Goal: Find specific page/section: Find specific page/section

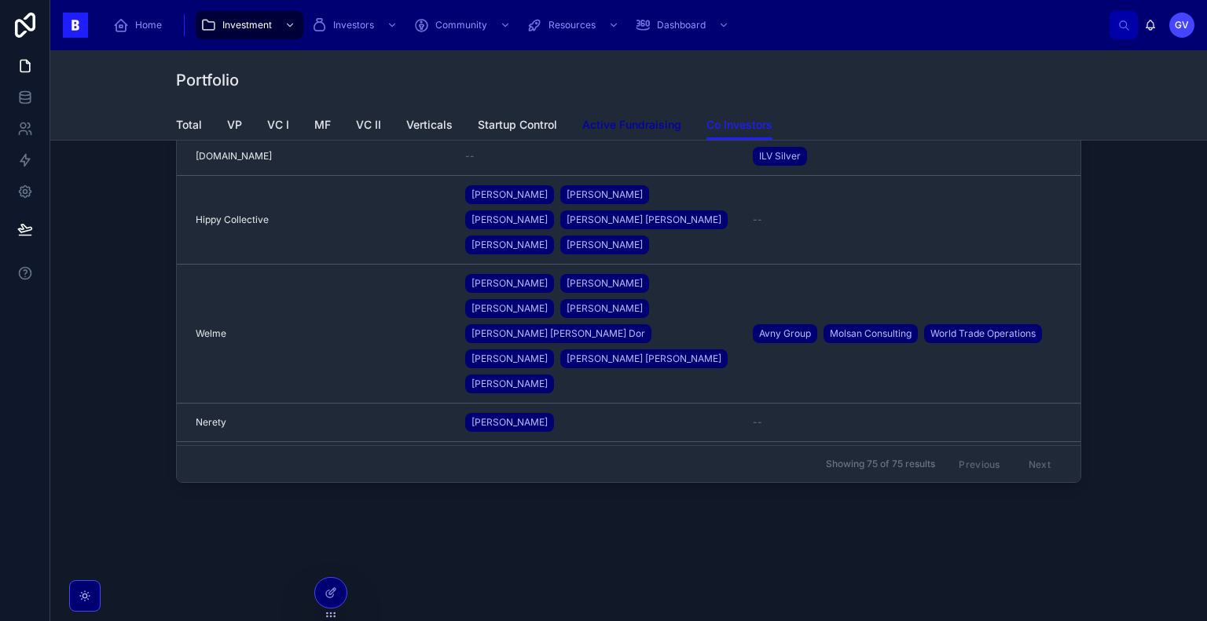
click at [650, 126] on span "Active Fundraising" at bounding box center [631, 125] width 99 height 16
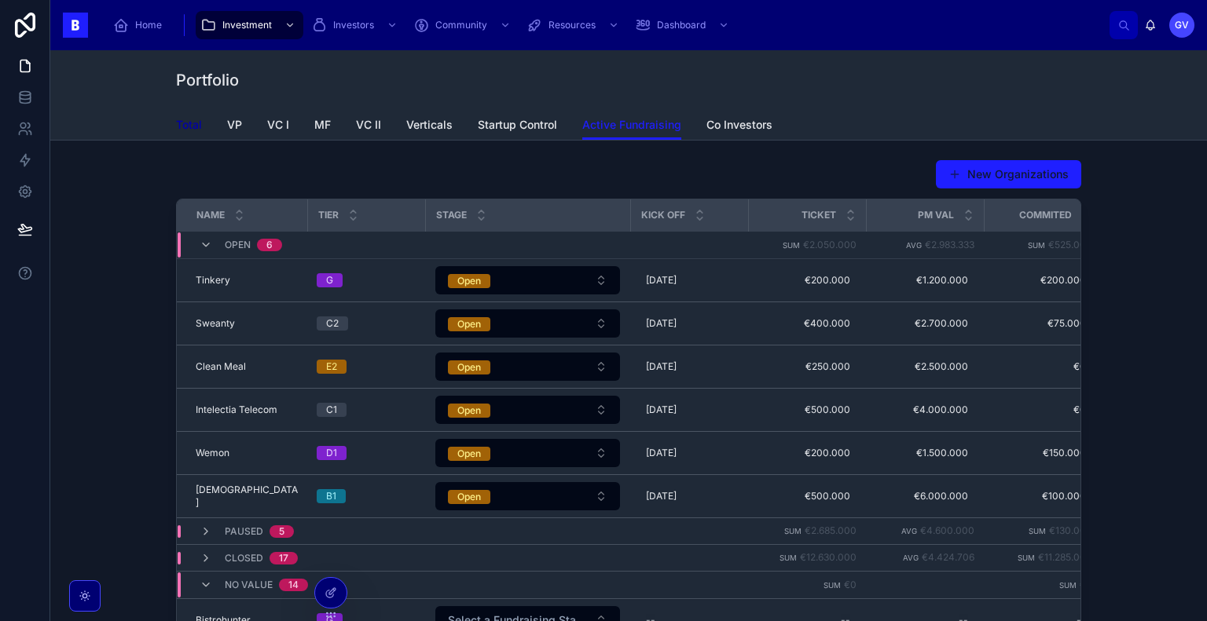
click at [193, 128] on span "Total" at bounding box center [189, 125] width 26 height 16
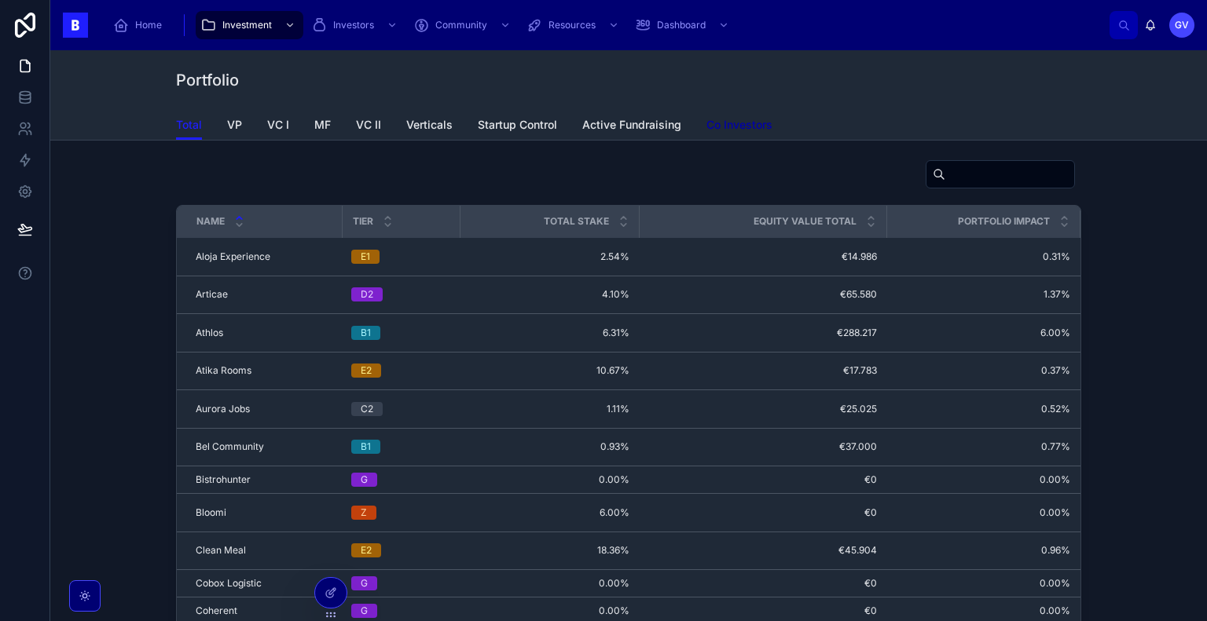
click at [733, 131] on span "Co Investors" at bounding box center [739, 125] width 66 height 16
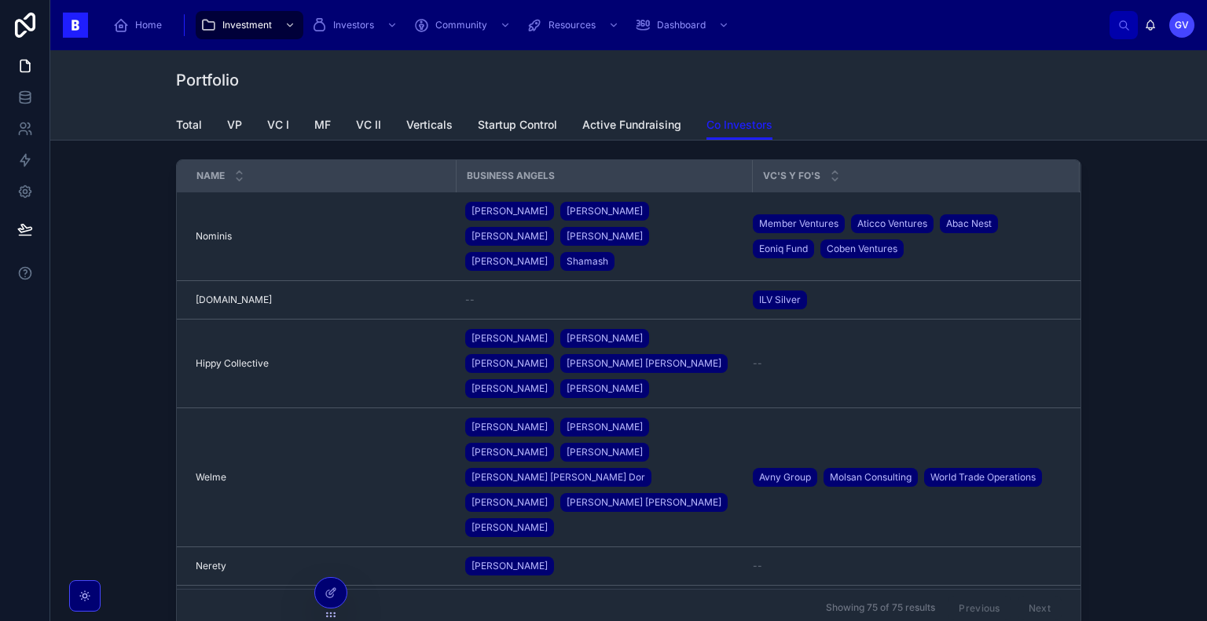
click at [113, 218] on div "Name Business Angels Vc's y Fo's Nominis Nominis [PERSON_NAME] [PERSON_NAME] [P…" at bounding box center [628, 396] width 1131 height 486
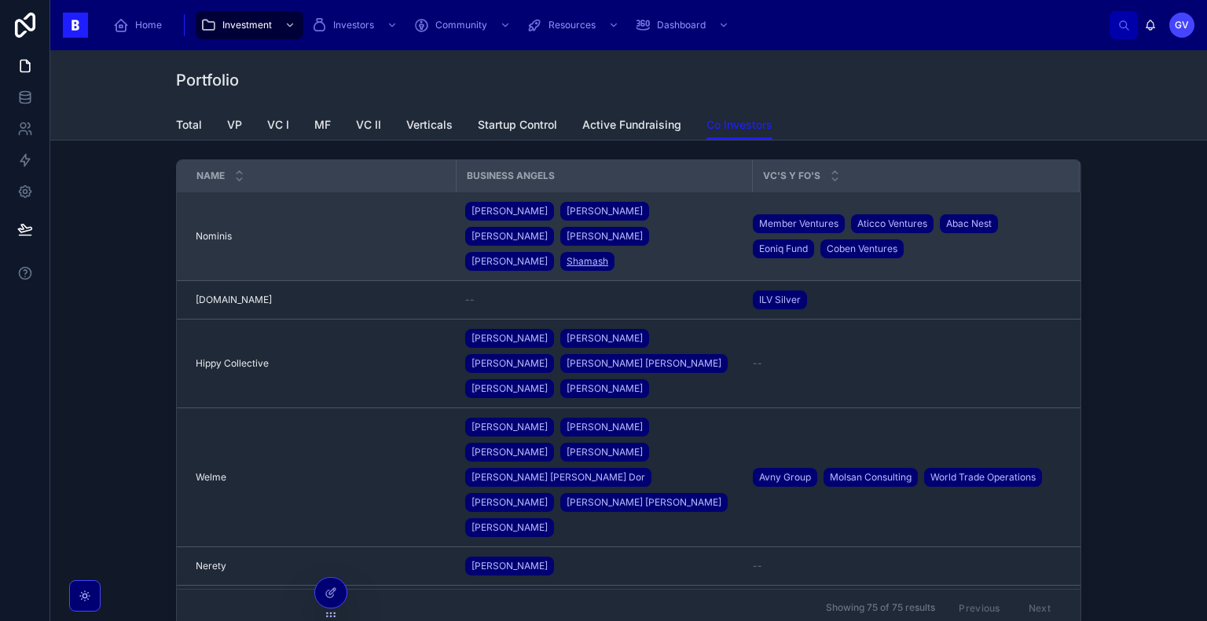
click at [608, 255] on span "Shamash" at bounding box center [587, 261] width 42 height 13
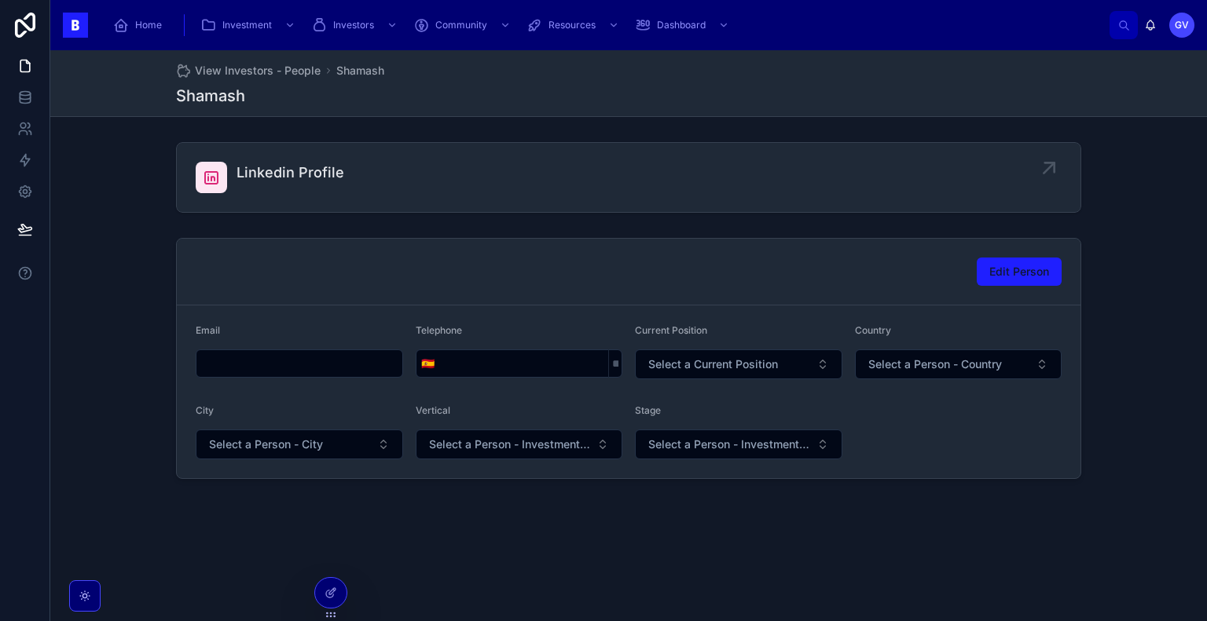
click at [1049, 176] on icon at bounding box center [1048, 168] width 25 height 25
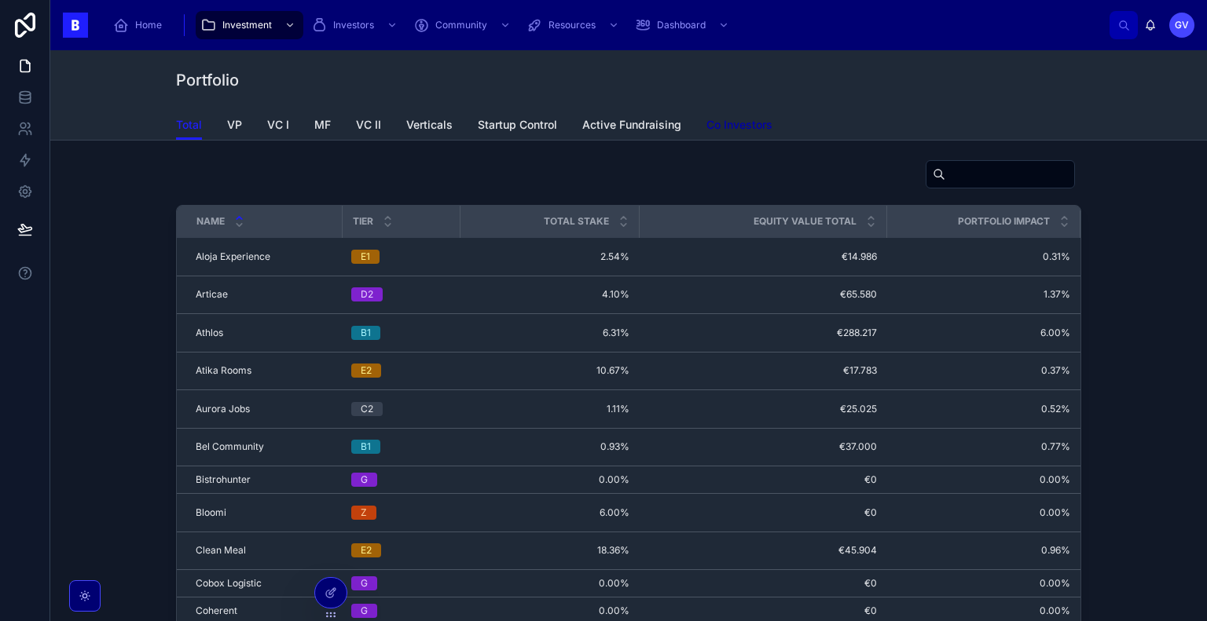
click at [755, 122] on span "Co Investors" at bounding box center [739, 125] width 66 height 16
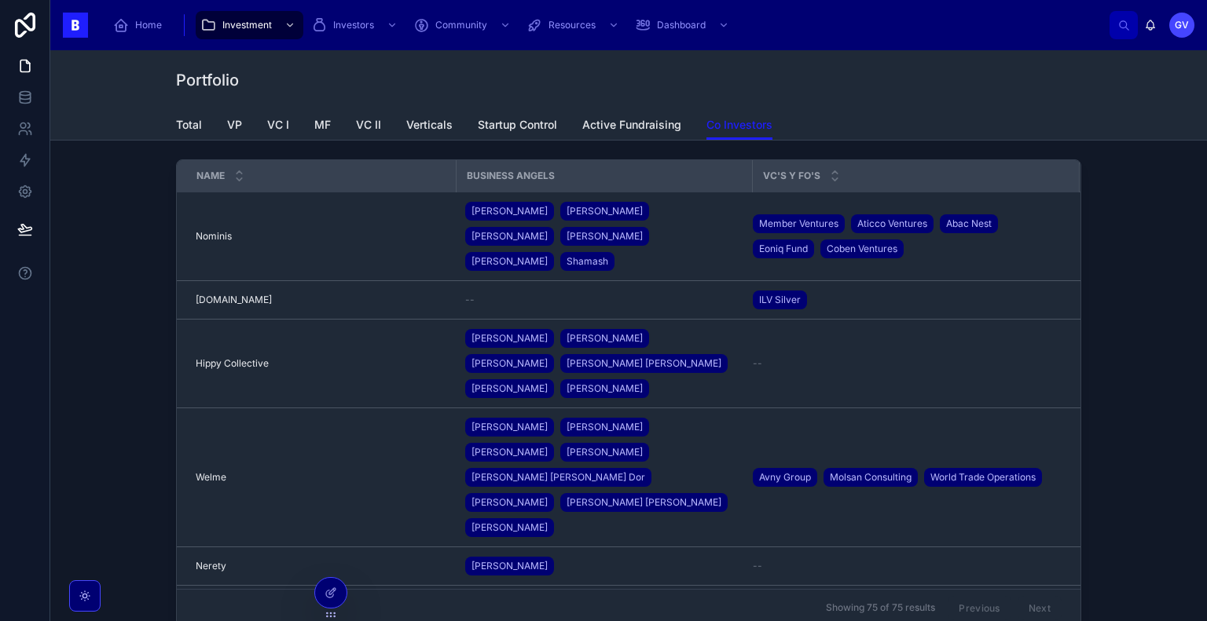
click at [1158, 189] on div "Name Business Angels Vc's y Fo's Nominis Nominis [PERSON_NAME] [PERSON_NAME] [P…" at bounding box center [628, 396] width 1131 height 486
